Goal: Navigation & Orientation: Find specific page/section

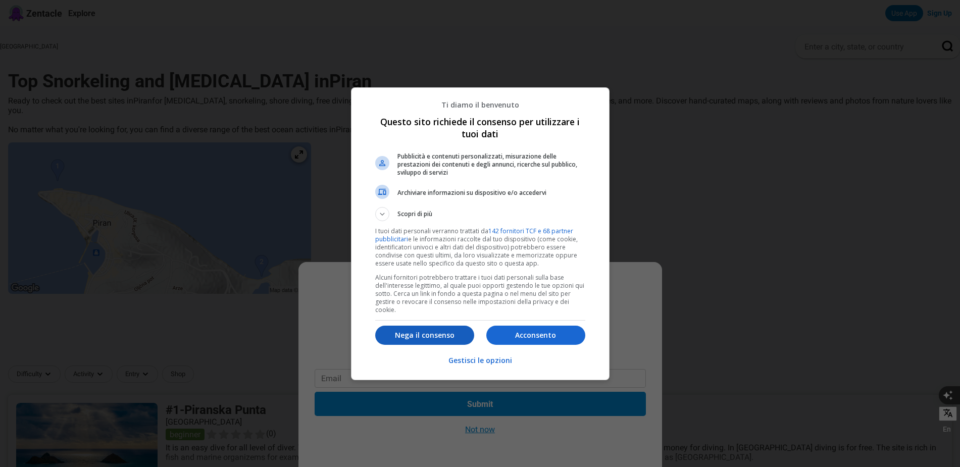
click at [438, 333] on p "Nega il consenso" at bounding box center [424, 335] width 99 height 10
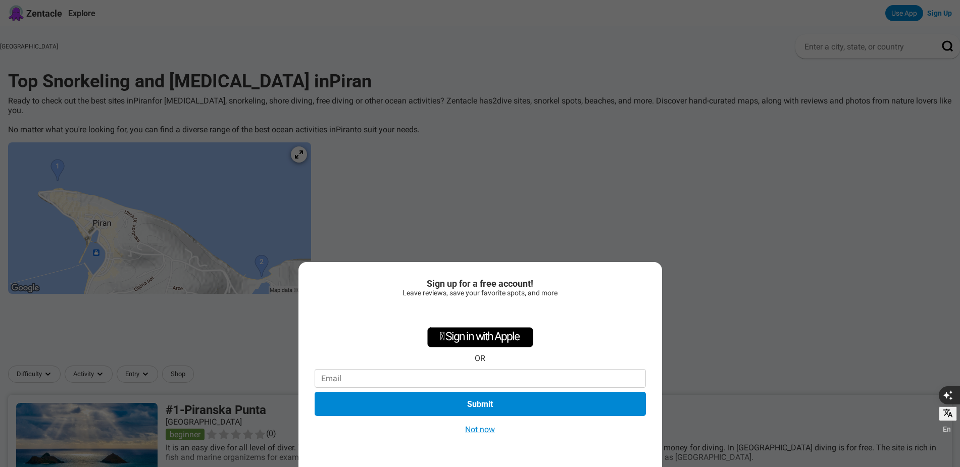
click at [485, 430] on button "Not now" at bounding box center [480, 429] width 36 height 11
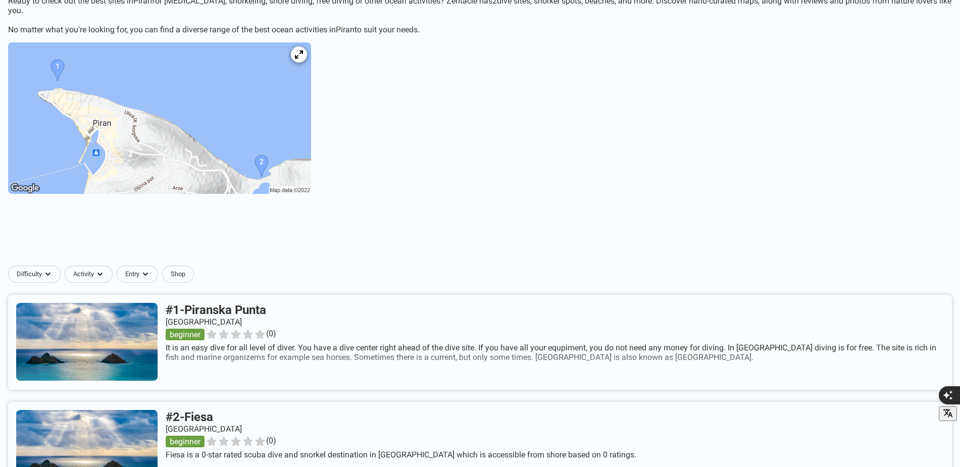
scroll to position [99, 0]
click at [293, 164] on img at bounding box center [159, 118] width 303 height 151
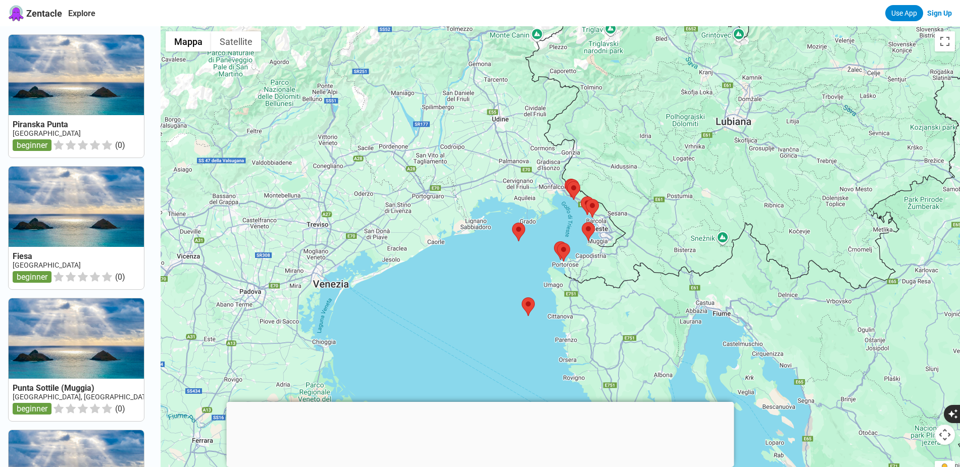
click at [78, 205] on link at bounding box center [76, 228] width 135 height 123
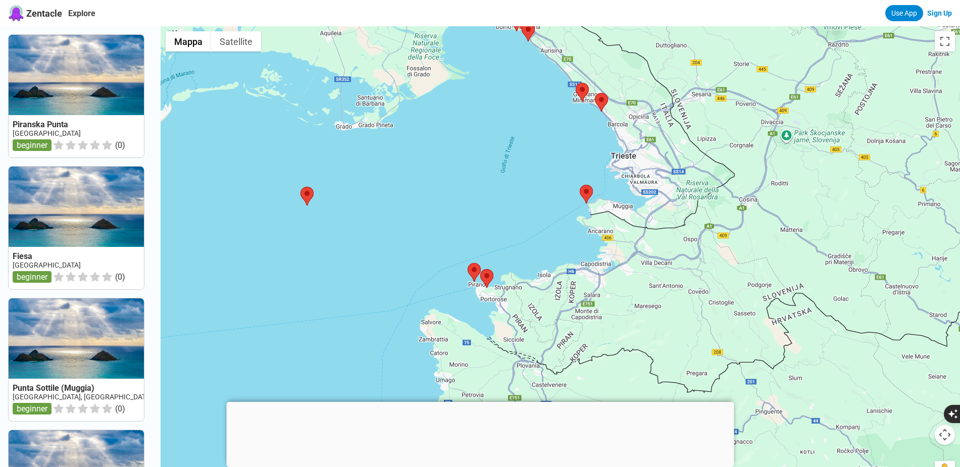
drag, startPoint x: 614, startPoint y: 223, endPoint x: 496, endPoint y: 176, distance: 126.6
click at [496, 176] on div at bounding box center [560, 259] width 799 height 467
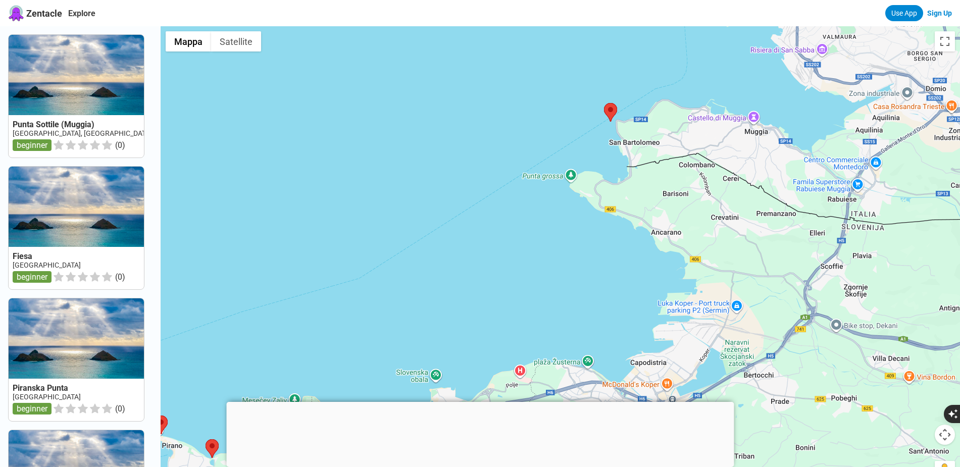
drag, startPoint x: 617, startPoint y: 242, endPoint x: 561, endPoint y: 147, distance: 110.0
click at [561, 147] on div at bounding box center [560, 259] width 799 height 467
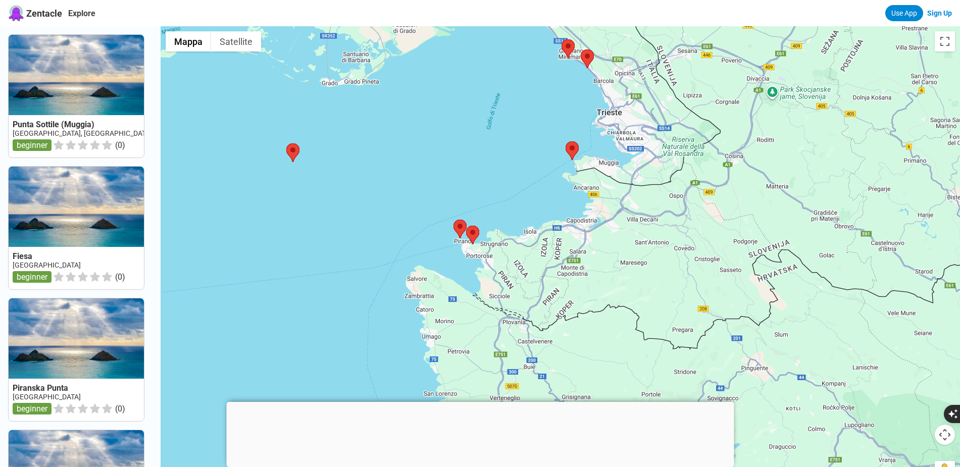
drag, startPoint x: 449, startPoint y: 262, endPoint x: 512, endPoint y: 224, distance: 73.6
click at [504, 224] on div at bounding box center [560, 259] width 799 height 467
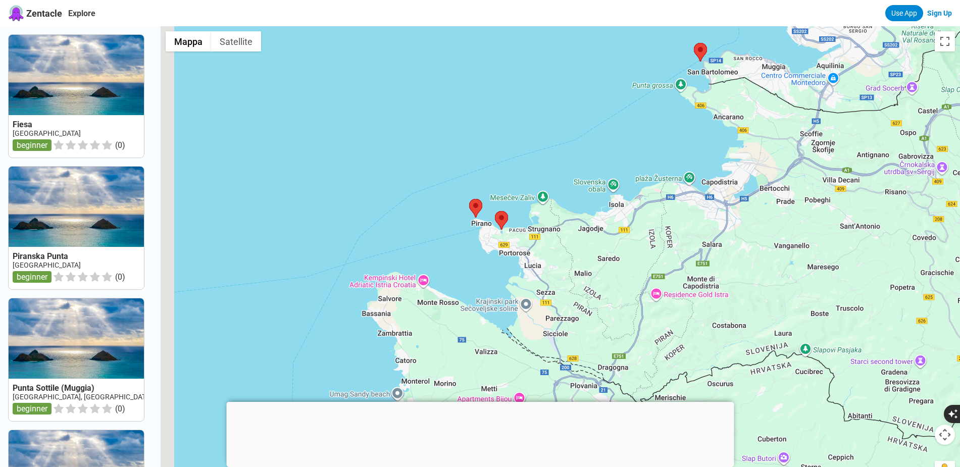
drag, startPoint x: 485, startPoint y: 196, endPoint x: 531, endPoint y: 155, distance: 62.2
click at [531, 155] on div at bounding box center [560, 259] width 799 height 467
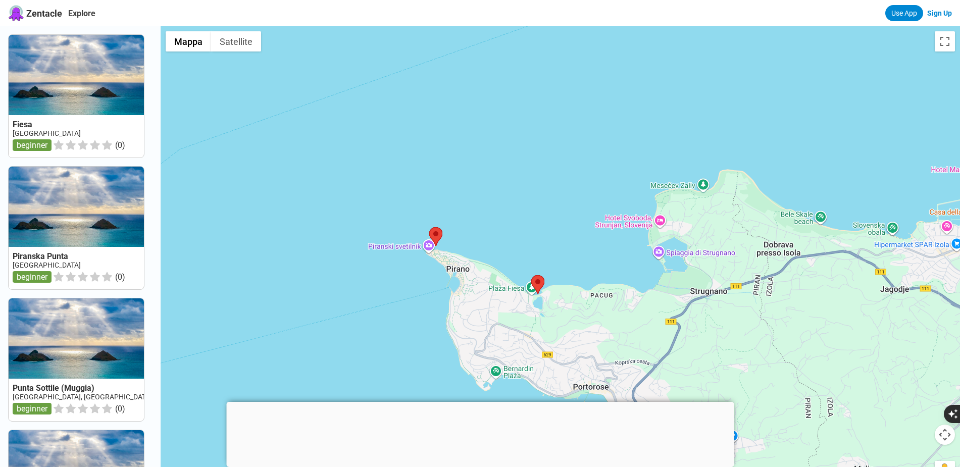
drag, startPoint x: 506, startPoint y: 330, endPoint x: 536, endPoint y: 235, distance: 99.5
click at [537, 231] on div at bounding box center [560, 259] width 799 height 467
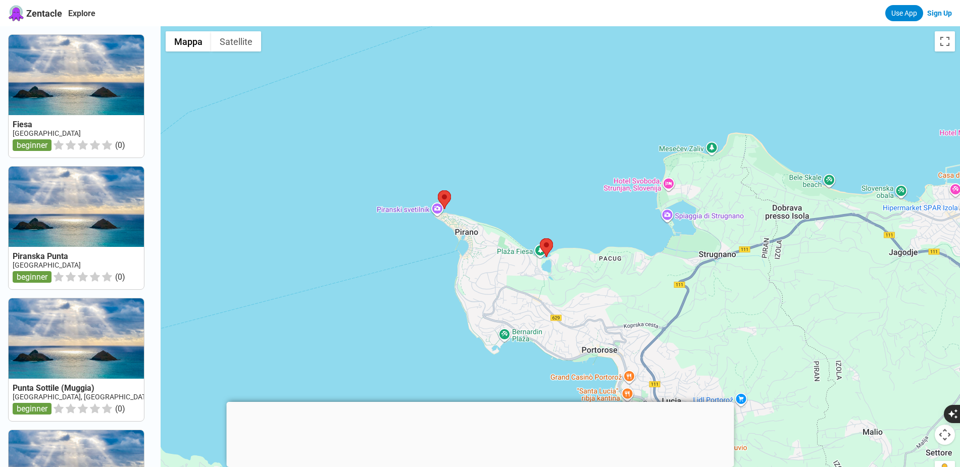
drag, startPoint x: 594, startPoint y: 270, endPoint x: 602, endPoint y: 232, distance: 38.7
click at [602, 232] on div at bounding box center [560, 259] width 799 height 467
